Goal: Transaction & Acquisition: Purchase product/service

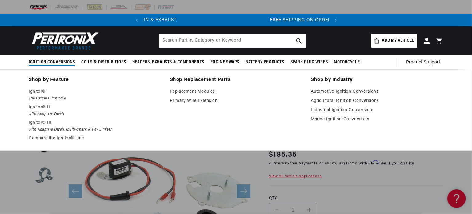
click at [55, 59] on span "Ignition Conversions" at bounding box center [52, 62] width 46 height 6
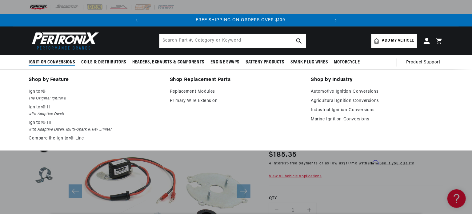
scroll to position [0, 186]
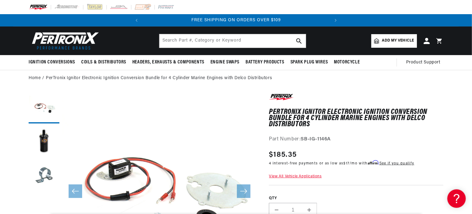
click at [225, 32] on header "BETTER SEARCH RESULTS Add your vehicle's year, make, and model to find parts be…" at bounding box center [235, 40] width 445 height 29
click at [272, 39] on input "text" at bounding box center [232, 41] width 146 height 14
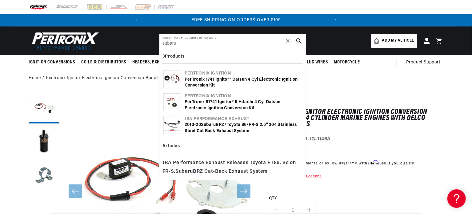
type input "subaru"
click at [302, 41] on button "search button" at bounding box center [299, 41] width 14 height 14
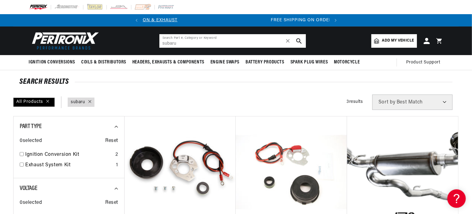
scroll to position [0, 8]
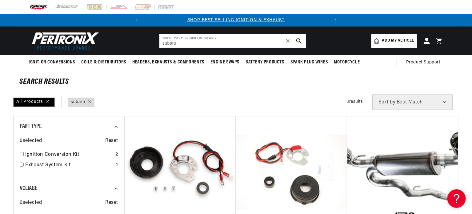
drag, startPoint x: 197, startPoint y: 45, endPoint x: 153, endPoint y: 35, distance: 45.0
click at [153, 35] on header "BETTER SEARCH RESULTS Add your vehicle's year, make, and model to find parts be…" at bounding box center [235, 40] width 445 height 29
type input "s"
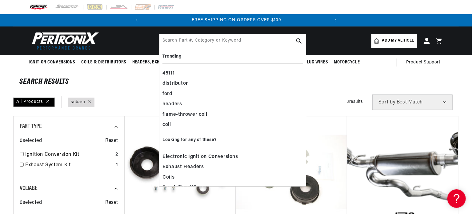
scroll to position [0, 186]
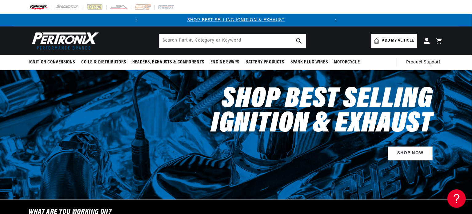
click at [392, 41] on span "Add my vehicle" at bounding box center [398, 41] width 32 height 6
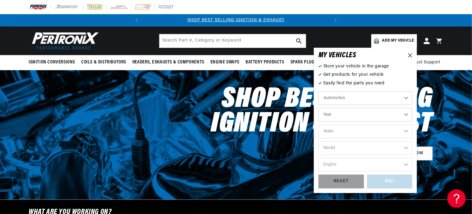
click at [409, 99] on select "Automotive Agricultural Industrial Marine Motorcycle" at bounding box center [365, 98] width 94 height 14
click at [405, 115] on select "Year 2026 2025 2024 2023 2022 2021 2020 2019 2018 2017 2016 2015 2014 2013 2012…" at bounding box center [365, 115] width 94 height 14
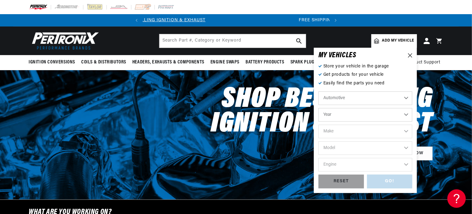
click at [405, 115] on select "Year 2026 2025 2024 2023 2022 2021 2020 2019 2018 2017 2016 2015 2014 2013 2012…" at bounding box center [365, 115] width 94 height 14
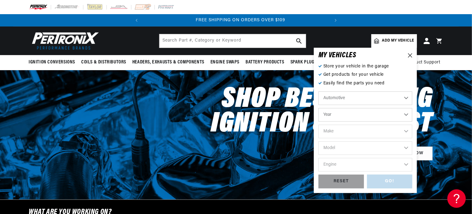
scroll to position [0, 186]
click at [408, 117] on select "Year 2026 2025 2024 2023 2022 2021 2020 2019 2018 2017 2016 2015 2014 2013 2012…" at bounding box center [365, 115] width 94 height 14
select select "1988"
click at [318, 108] on select "Year 2026 2025 2024 2023 2022 2021 2020 2019 2018 2017 2016 2015 2014 2013 2012…" at bounding box center [365, 115] width 94 height 14
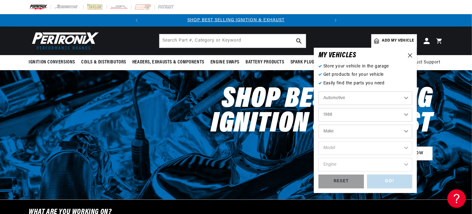
click at [406, 133] on select "Make American Motors Bentley Buick Cadillac Chevrolet Chrysler Dodge Eagle Ford…" at bounding box center [365, 131] width 94 height 14
click at [315, 103] on div "MY VEHICLE S Store your vehicle in the garage Get products for your vehicle Eas…" at bounding box center [365, 120] width 103 height 145
click at [404, 114] on select "2026 2025 2024 2023 2022 2021 2020 2019 2018 2017 2016 2015 2014 2013 2012 2011…" at bounding box center [365, 115] width 94 height 14
click at [318, 108] on select "2026 2025 2024 2023 2022 2021 2020 2019 2018 2017 2016 2015 2014 2013 2012 2011…" at bounding box center [365, 115] width 94 height 14
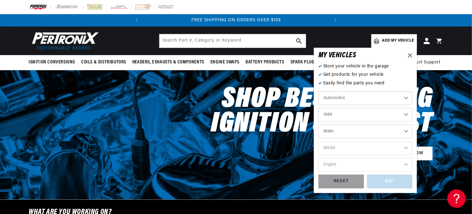
select select "1996"
click at [408, 131] on select "Make Buick Cadillac Chevrolet Chrysler Dodge Ford GMC Hyundai Isuzu Jeep Lincol…" at bounding box center [365, 131] width 94 height 14
click at [317, 91] on div "MY VEHICLE S Store your vehicle in the garage Get products for your vehicle Eas…" at bounding box center [365, 120] width 103 height 145
click at [406, 101] on select "Automotive Agricultural Industrial Marine Motorcycle" at bounding box center [365, 98] width 94 height 14
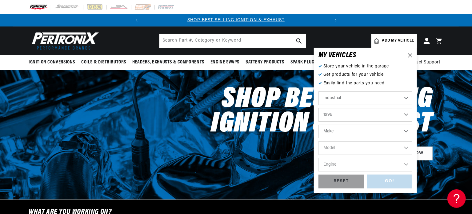
click at [318, 91] on select "Automotive Agricultural Industrial Marine Motorcycle" at bounding box center [365, 98] width 94 height 14
select select "Industrial"
click at [408, 113] on select "Year 1990 1986 1984 1983 1982 1981 1980 1979 1978 1977 1976 1975 1974 1973 1972…" at bounding box center [365, 115] width 94 height 14
select select "1986"
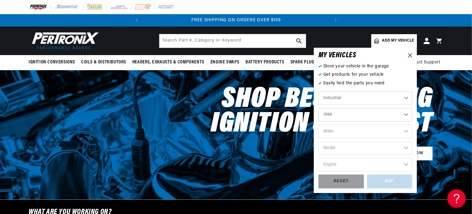
click at [318, 108] on select "Year 1990 1986 1984 1983 1982 1981 1980 1979 1978 1977 1976 1975 1974 1973 1972…" at bounding box center [365, 115] width 94 height 14
select select "1986"
click at [404, 131] on select "Make Ford" at bounding box center [365, 131] width 94 height 14
click at [408, 129] on select "Make Ford" at bounding box center [365, 131] width 94 height 14
click at [410, 55] on icon at bounding box center [410, 55] width 4 height 4
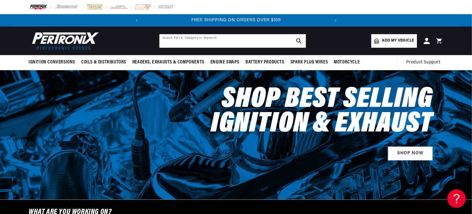
click at [267, 41] on input "text" at bounding box center [232, 41] width 146 height 14
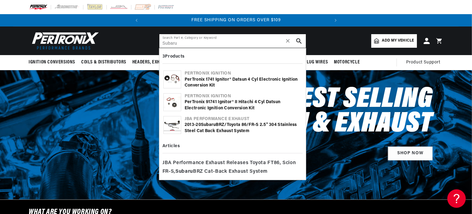
type input "Subaru"
click at [202, 74] on div "Pertronix Ignition" at bounding box center [242, 73] width 117 height 6
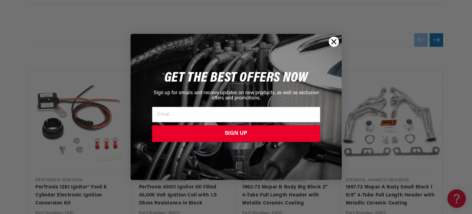
scroll to position [707, 0]
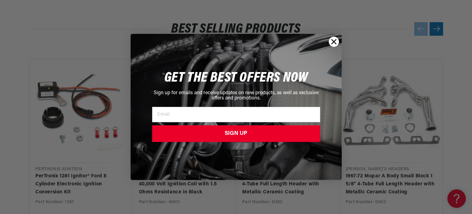
click at [332, 44] on circle "Close dialog" at bounding box center [334, 42] width 10 height 10
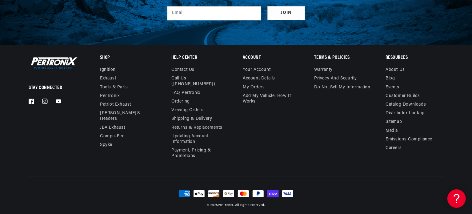
scroll to position [0, 186]
click at [182, 69] on link "Contact us" at bounding box center [182, 70] width 23 height 7
